Goal: Task Accomplishment & Management: Manage account settings

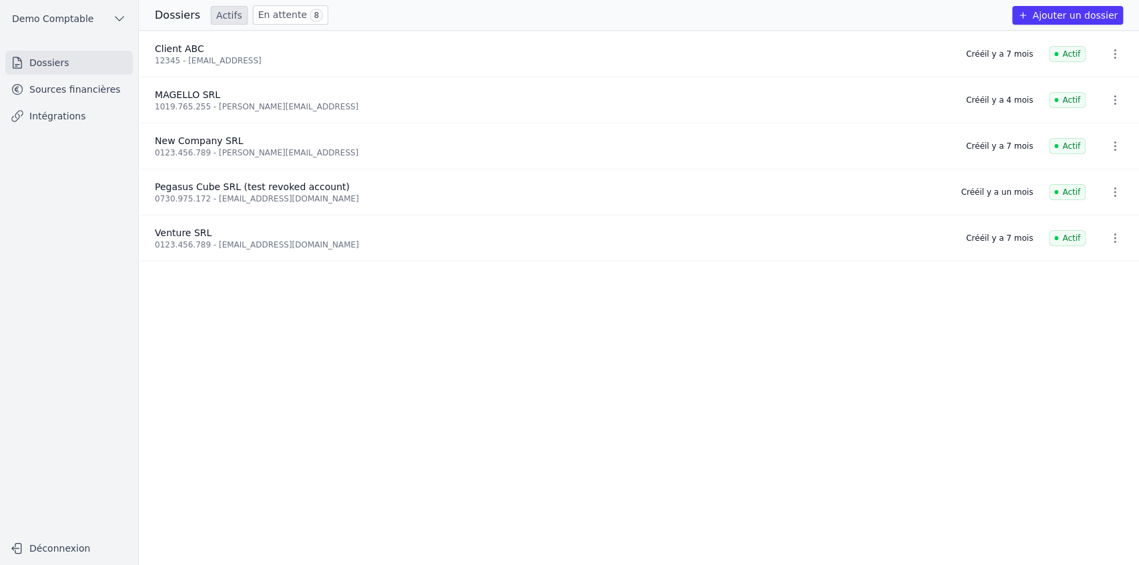
click at [681, 13] on button "Ajouter un dossier" at bounding box center [1068, 15] width 111 height 19
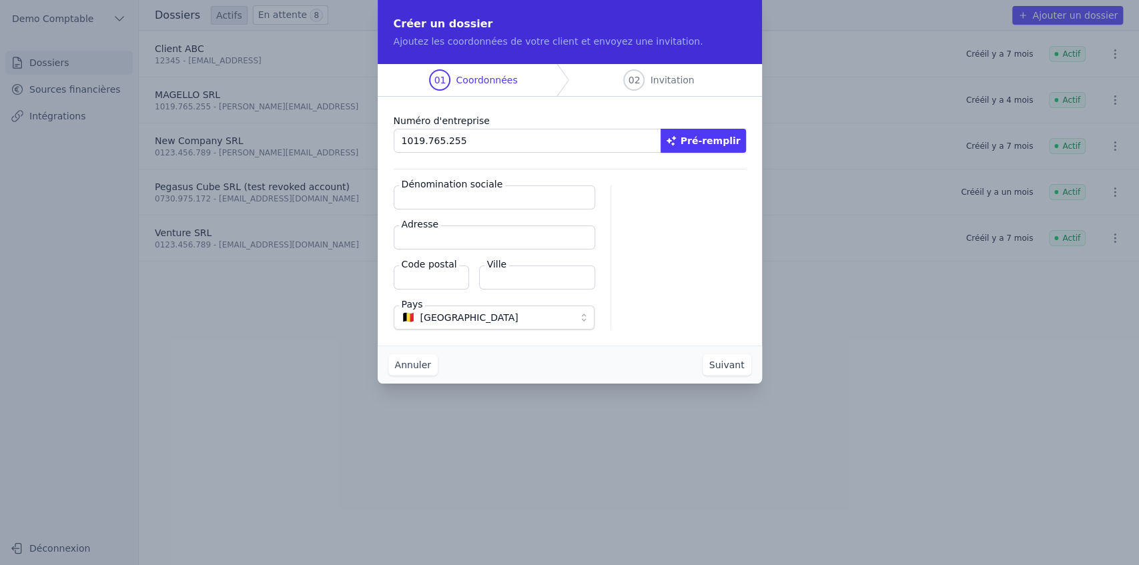
type input "1019.765.255"
click at [681, 138] on button "Pré-remplir" at bounding box center [703, 141] width 85 height 24
type input "MAGELLO SRL"
type input "[GEOGRAPHIC_DATA] 30/16"
type input "1050"
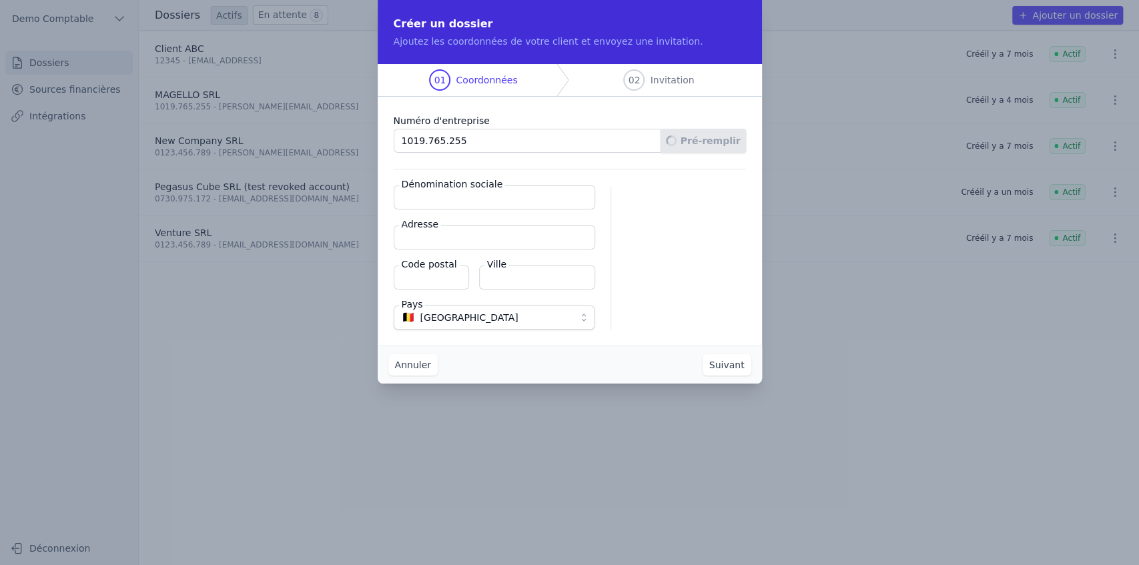
type input "Ixelles"
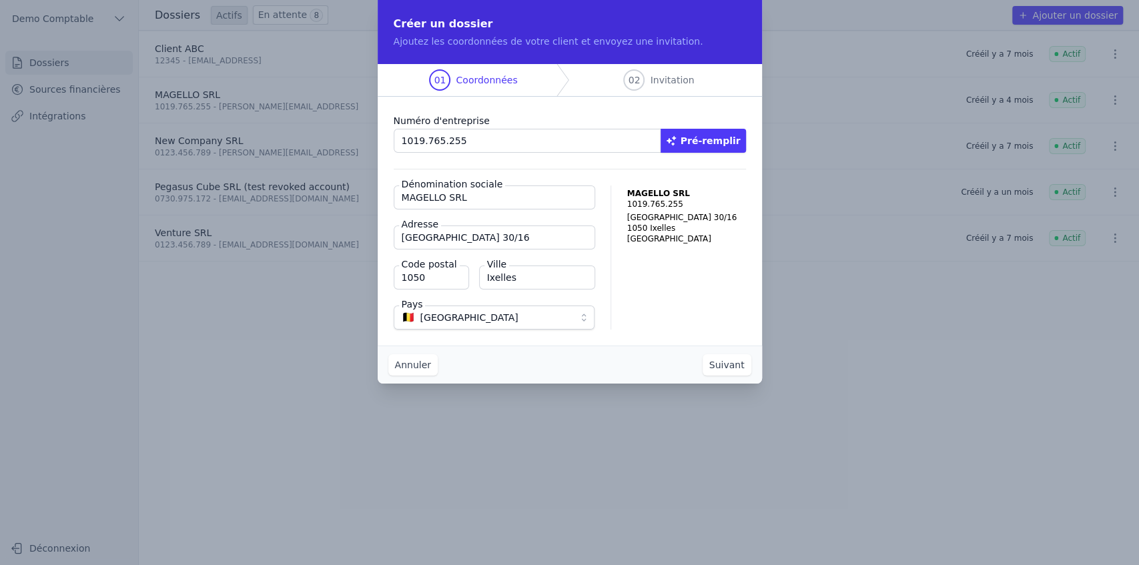
click at [681, 349] on button "Suivant" at bounding box center [727, 364] width 49 height 21
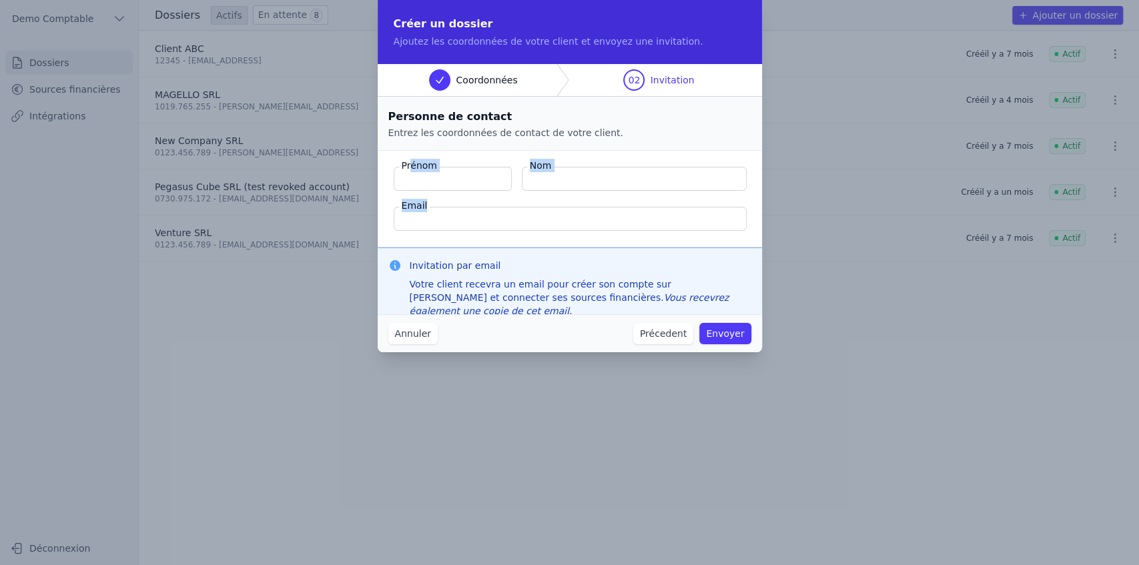
drag, startPoint x: 413, startPoint y: 168, endPoint x: 627, endPoint y: 215, distance: 220.1
click at [627, 215] on fieldset "Prénom Nom Email" at bounding box center [570, 199] width 384 height 97
click at [421, 335] on button "Annuler" at bounding box center [412, 333] width 49 height 21
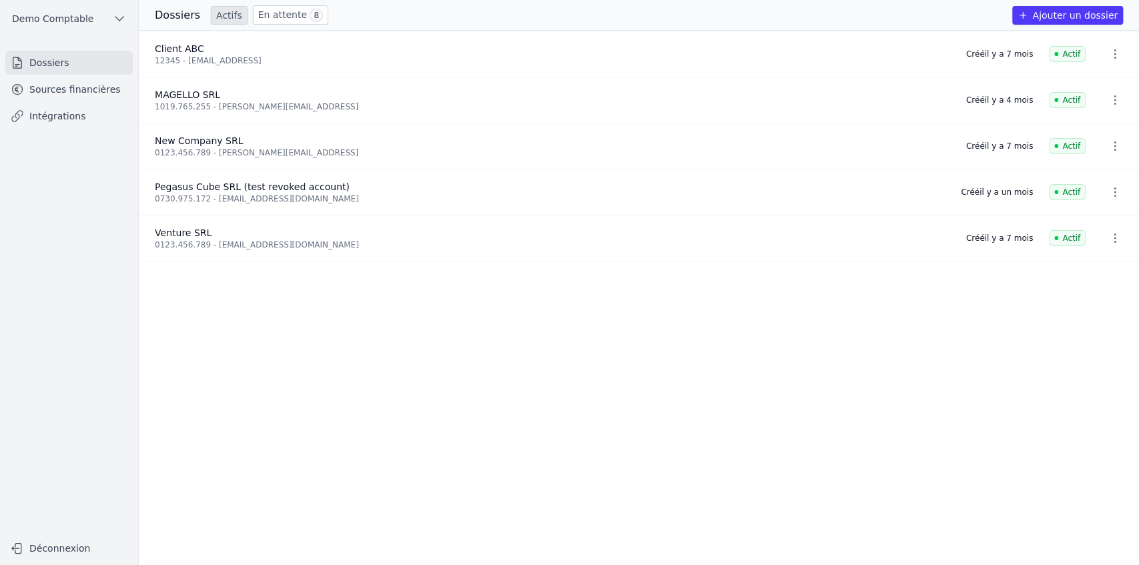
click at [64, 89] on link "Sources financières" at bounding box center [68, 89] width 127 height 24
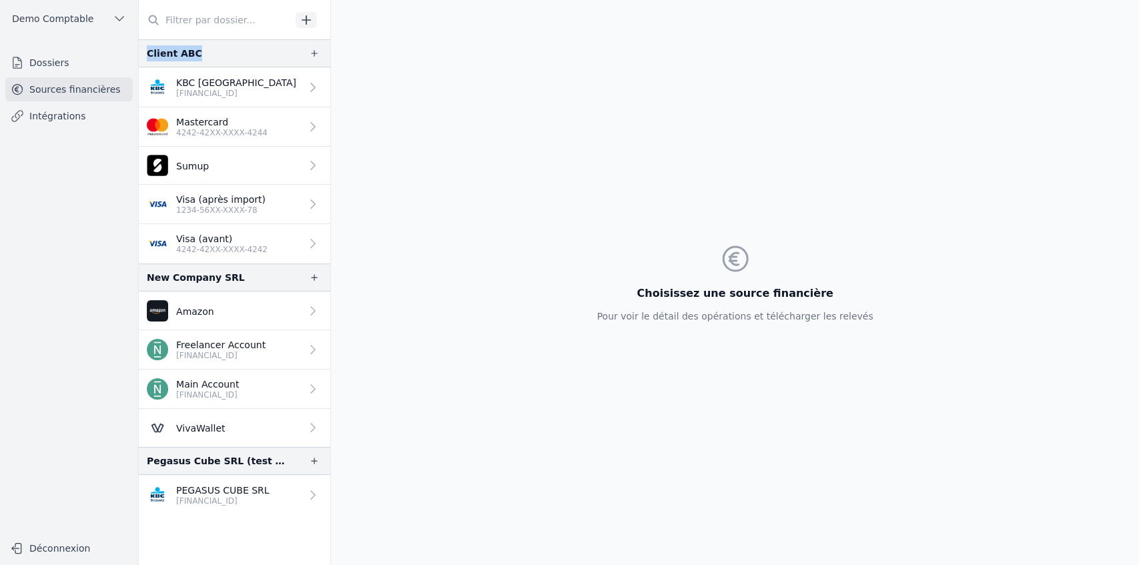
drag, startPoint x: 148, startPoint y: 52, endPoint x: 219, endPoint y: 52, distance: 70.8
click at [219, 52] on div "Client ABC" at bounding box center [235, 53] width 192 height 28
click at [207, 349] on p "[FINANCIAL_ID]" at bounding box center [220, 355] width 89 height 11
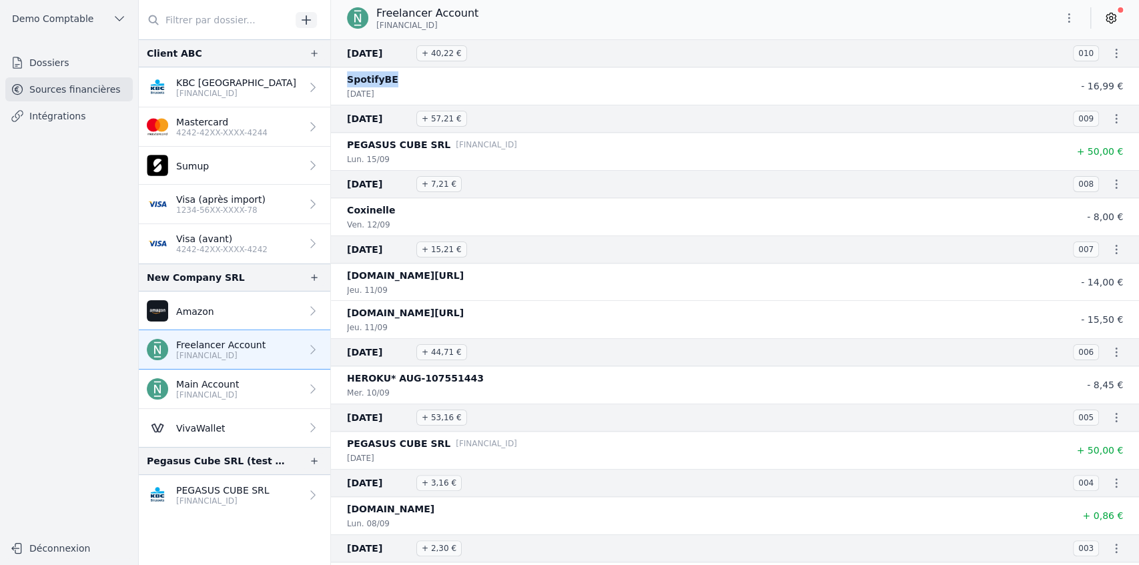
drag, startPoint x: 348, startPoint y: 77, endPoint x: 430, endPoint y: 78, distance: 81.4
click at [430, 78] on div "SpotifyBE" at bounding box center [695, 79] width 696 height 16
drag, startPoint x: 356, startPoint y: 274, endPoint x: 463, endPoint y: 274, distance: 106.8
click at [463, 274] on div "[DOMAIN_NAME][URL]" at bounding box center [695, 276] width 696 height 16
click at [681, 21] on icon at bounding box center [1111, 17] width 13 height 13
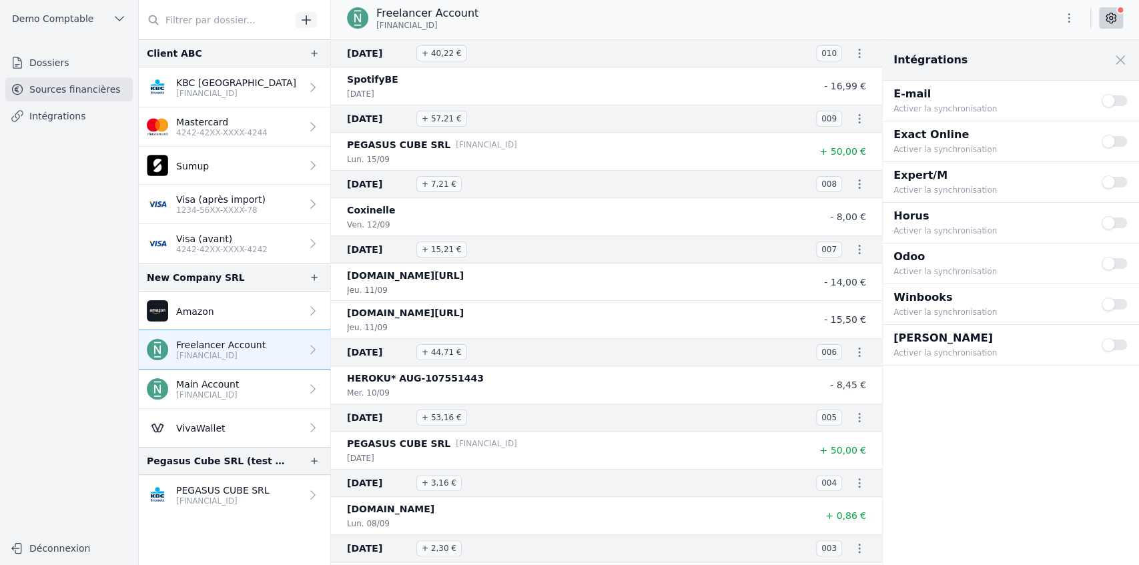
click at [681, 295] on p "Winbooks" at bounding box center [990, 298] width 192 height 16
click at [681, 294] on p "Winbooks" at bounding box center [990, 298] width 192 height 16
click at [681, 302] on button "Use setting" at bounding box center [1115, 304] width 27 height 13
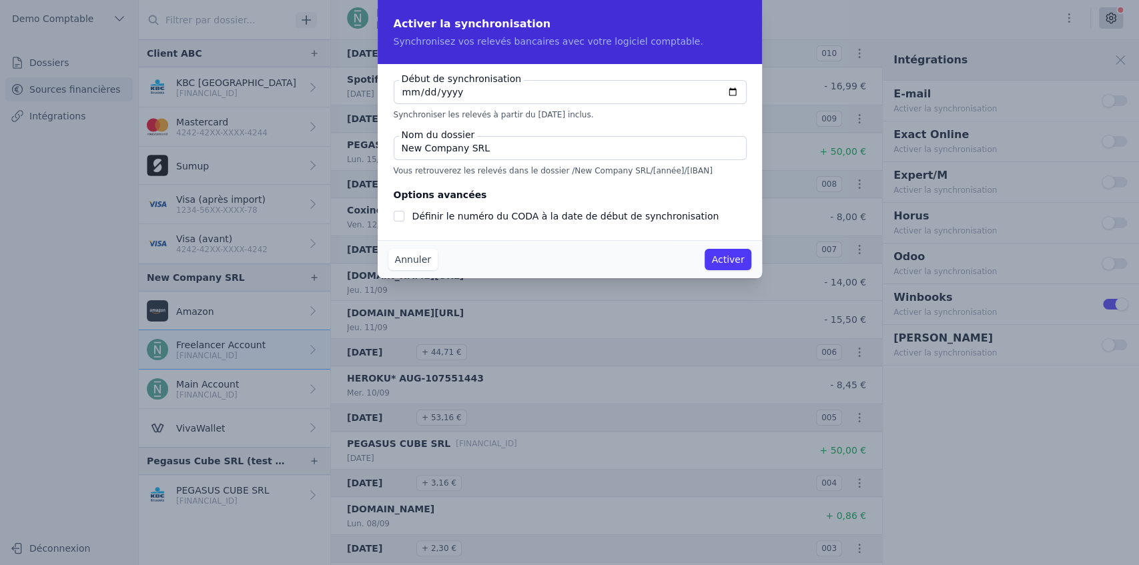
click at [681, 93] on input "[DATE]" at bounding box center [570, 92] width 353 height 24
type input "[DATE]"
checkbox input "false"
click at [681, 96] on input "[DATE]" at bounding box center [570, 92] width 353 height 24
type input "[DATE]"
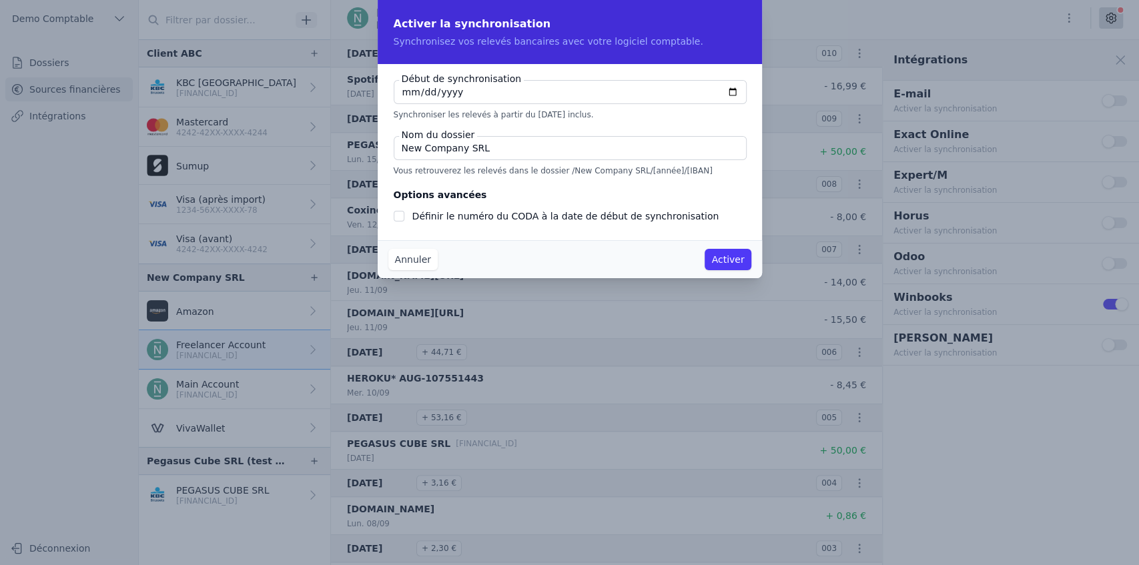
click at [417, 258] on button "Annuler" at bounding box center [412, 259] width 49 height 21
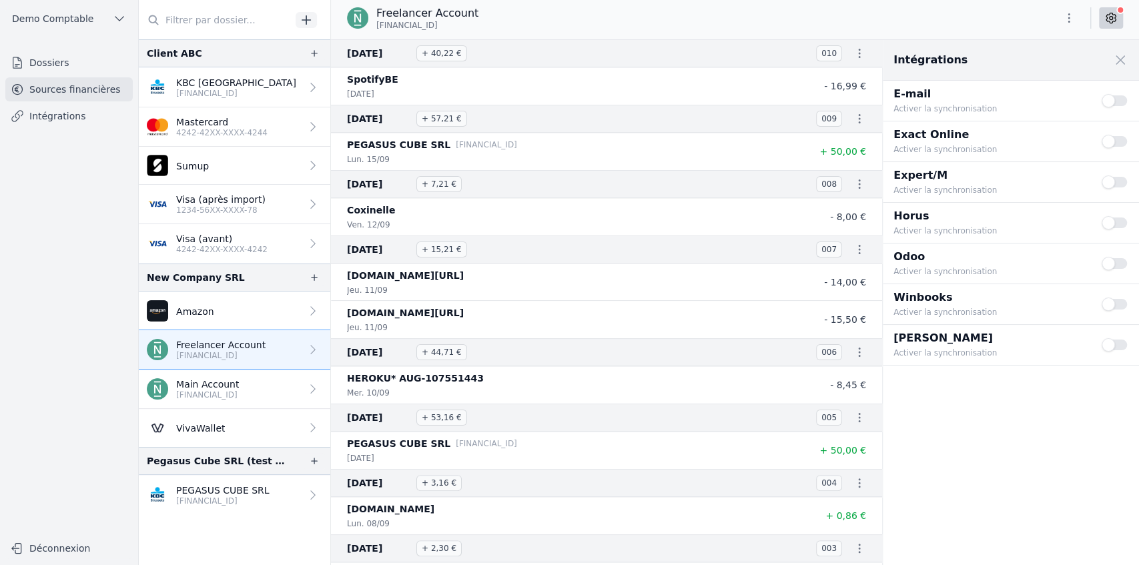
click at [240, 349] on p "[FINANCIAL_ID]" at bounding box center [222, 501] width 93 height 11
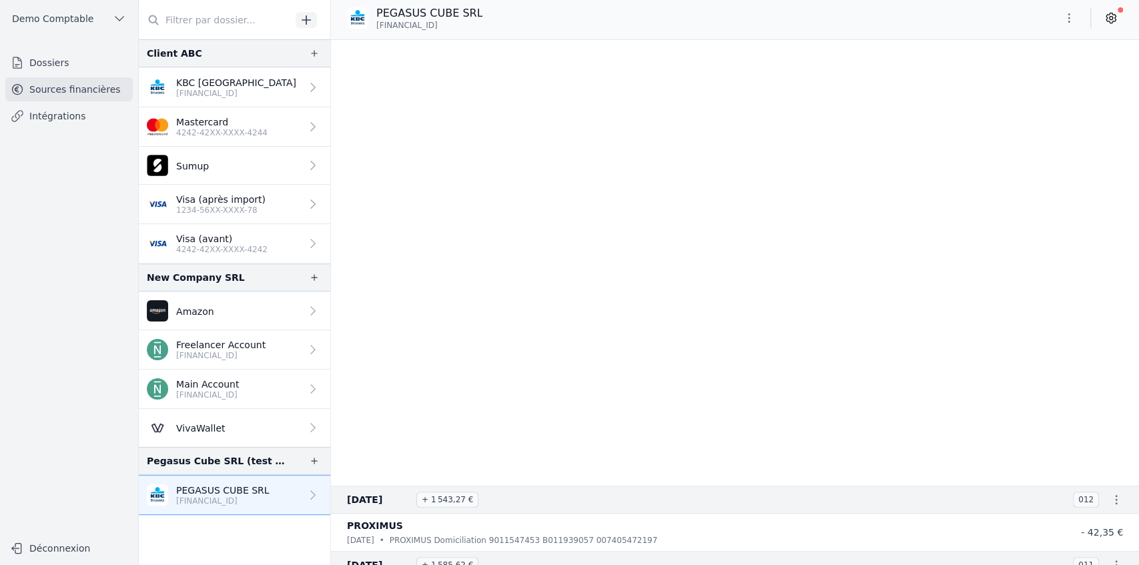
scroll to position [14855, 0]
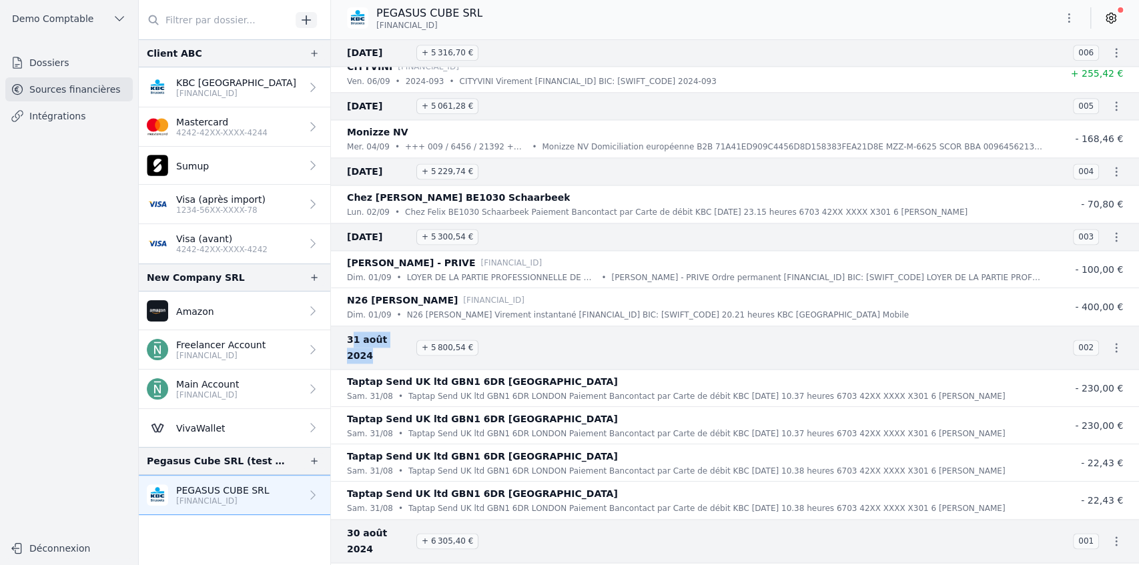
drag, startPoint x: 352, startPoint y: 339, endPoint x: 417, endPoint y: 340, distance: 64.8
click at [417, 340] on h3 "[DATE] + 5 800,54 €" at bounding box center [702, 348] width 710 height 32
click at [236, 349] on p "[FINANCIAL_ID]" at bounding box center [220, 355] width 89 height 11
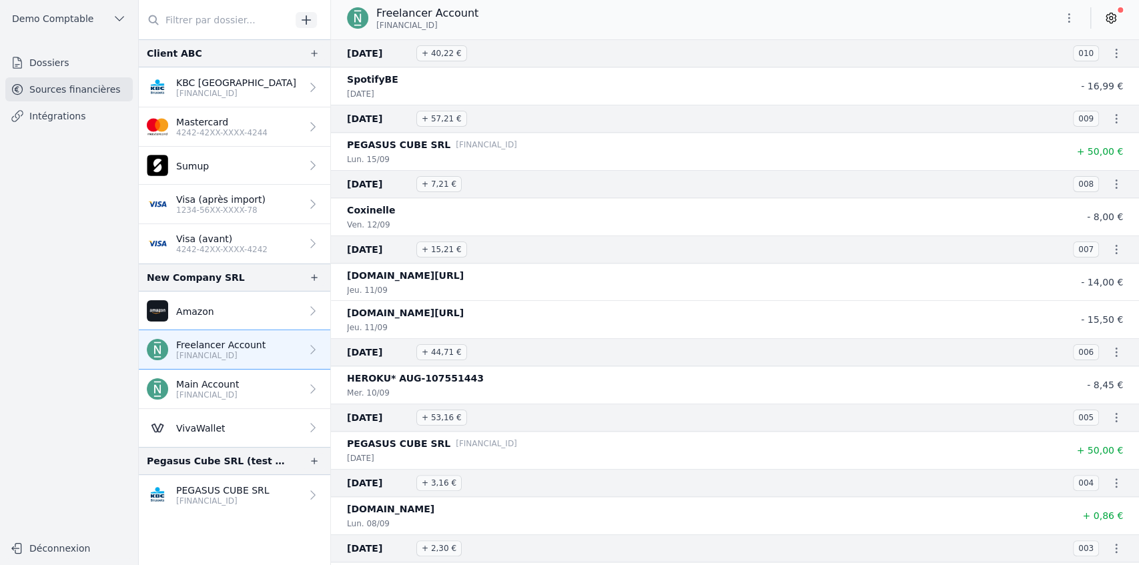
click at [93, 118] on link "Intégrations" at bounding box center [68, 116] width 127 height 24
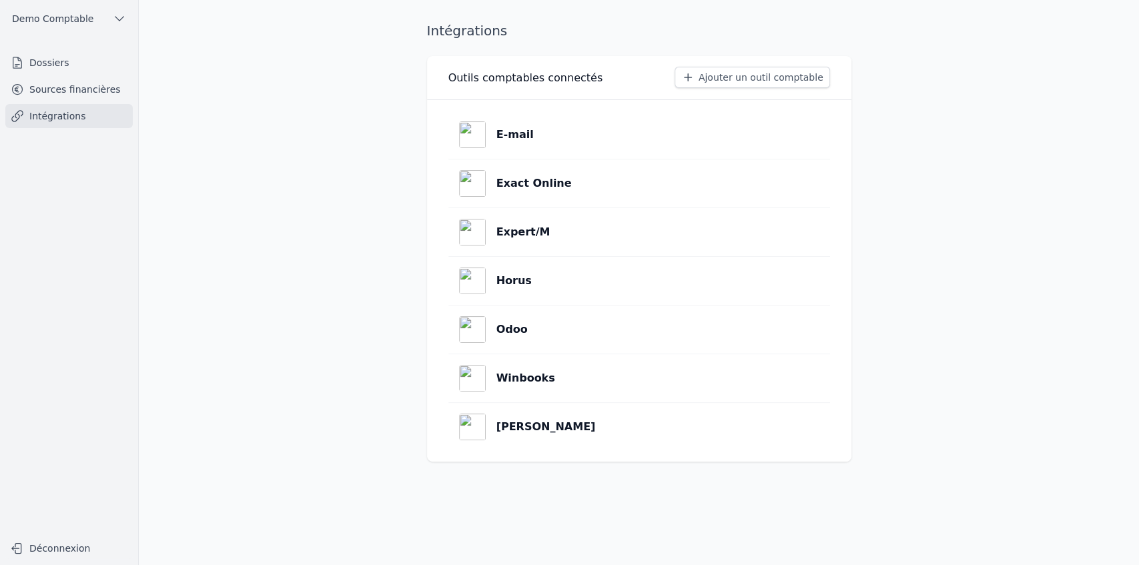
click at [681, 79] on button "Ajouter un outil comptable" at bounding box center [753, 77] width 156 height 21
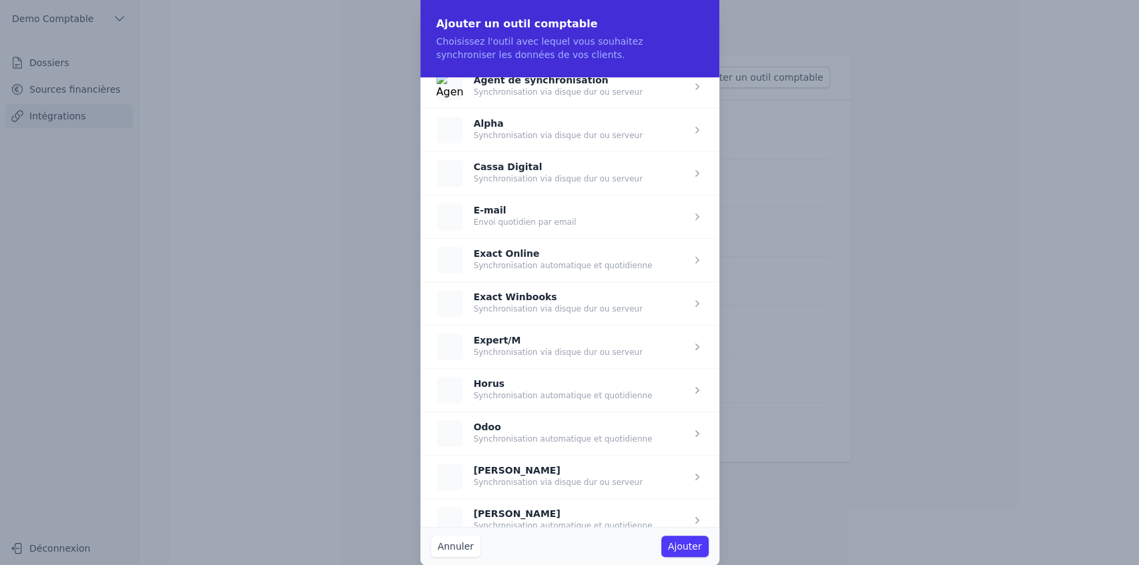
scroll to position [24, 0]
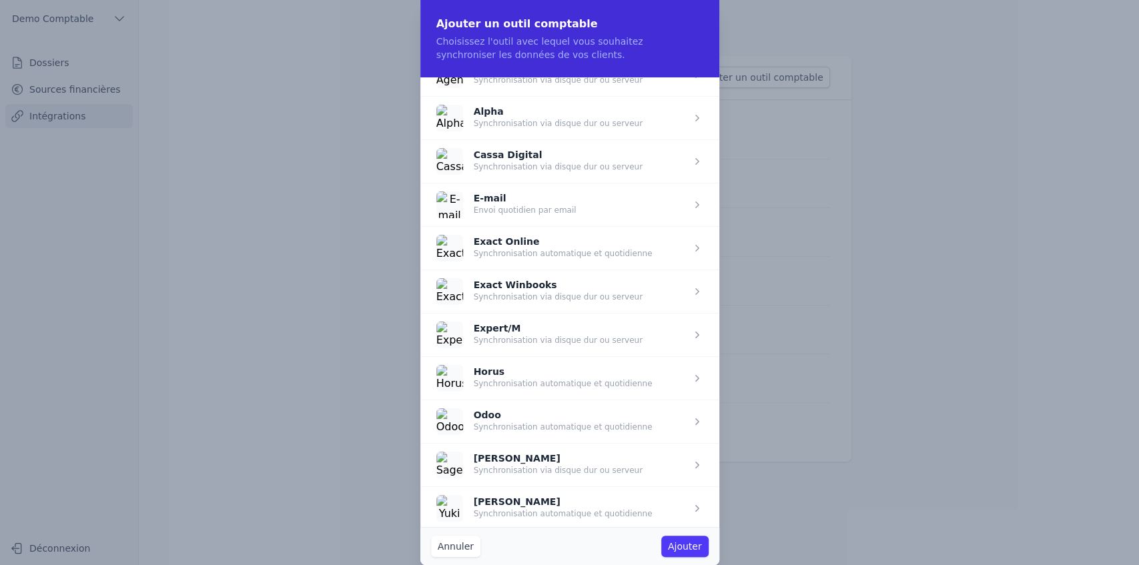
click at [463, 349] on button "Annuler" at bounding box center [455, 546] width 49 height 21
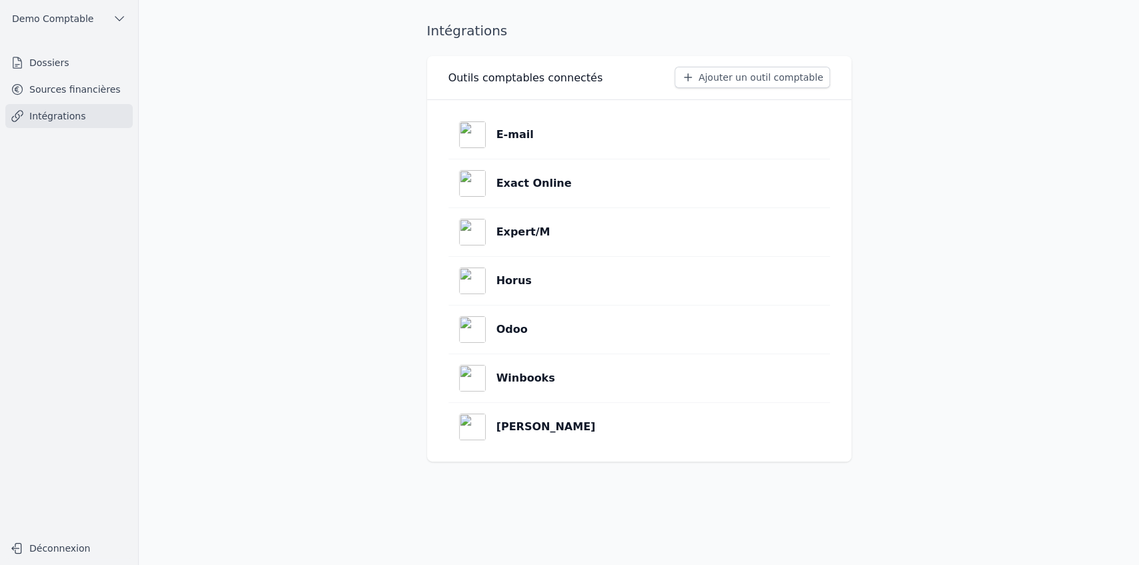
click at [57, 90] on link "Sources financières" at bounding box center [68, 89] width 127 height 24
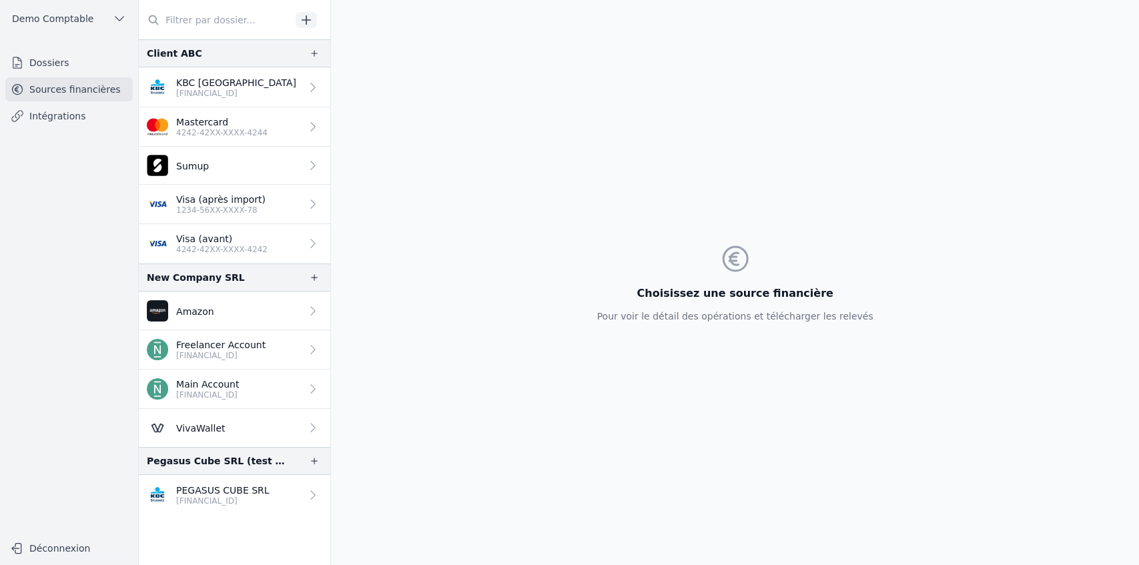
click at [228, 216] on link "Visa (après import) 1234-56XX-XXXX-78" at bounding box center [235, 204] width 192 height 39
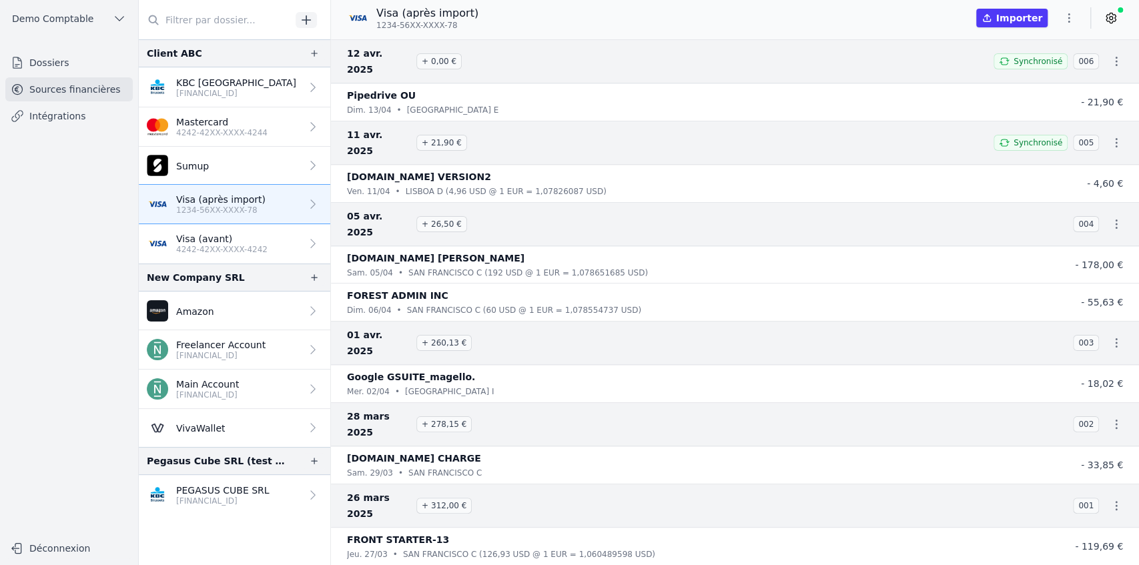
click at [681, 18] on icon "button" at bounding box center [1069, 17] width 13 height 13
click at [681, 75] on button "Exporter" at bounding box center [1037, 71] width 96 height 25
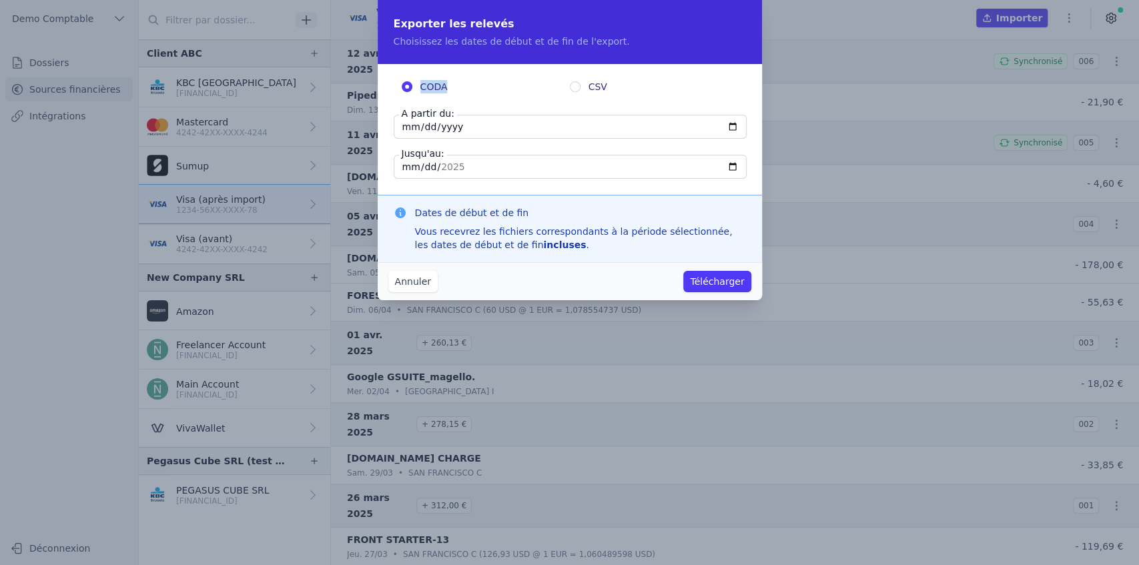
drag, startPoint x: 421, startPoint y: 84, endPoint x: 461, endPoint y: 87, distance: 40.1
click at [461, 87] on label "CODA" at bounding box center [486, 86] width 168 height 13
click at [681, 127] on input "[DATE]" at bounding box center [570, 127] width 353 height 24
type input "[DATE]"
